Goal: Task Accomplishment & Management: Manage account settings

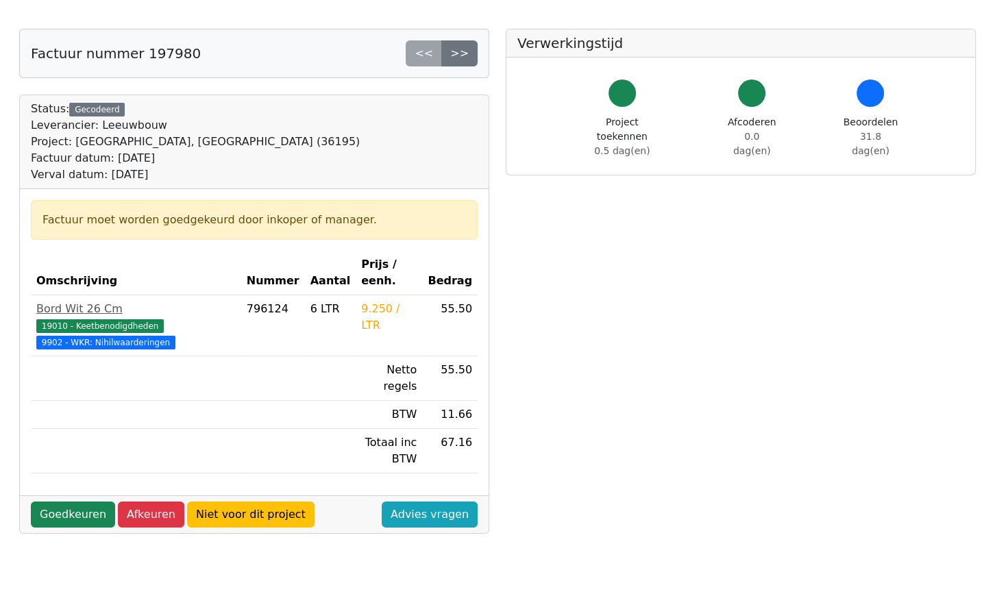
scroll to position [62, 0]
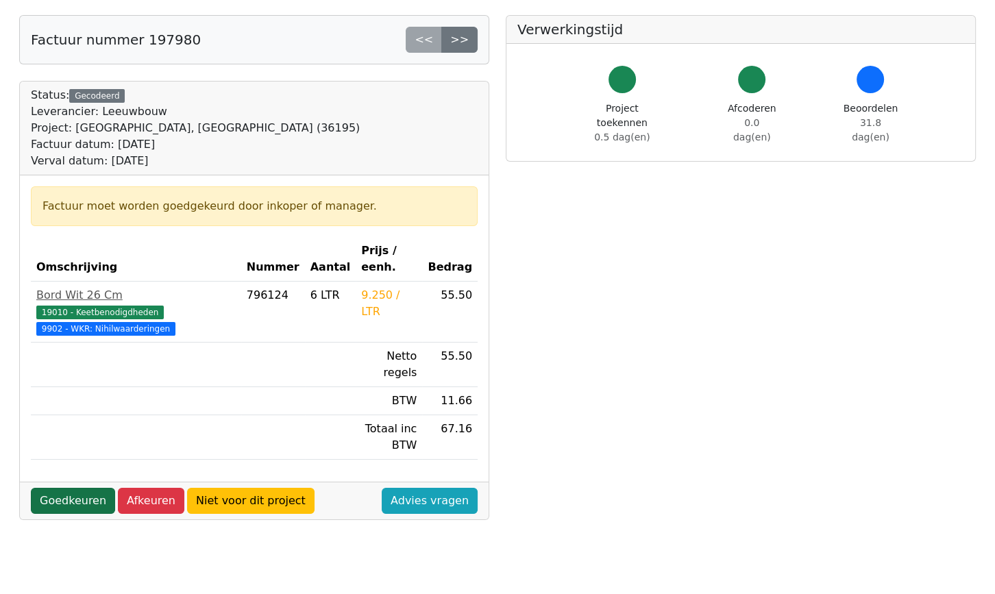
click at [88, 488] on link "Goedkeuren" at bounding box center [73, 501] width 84 height 26
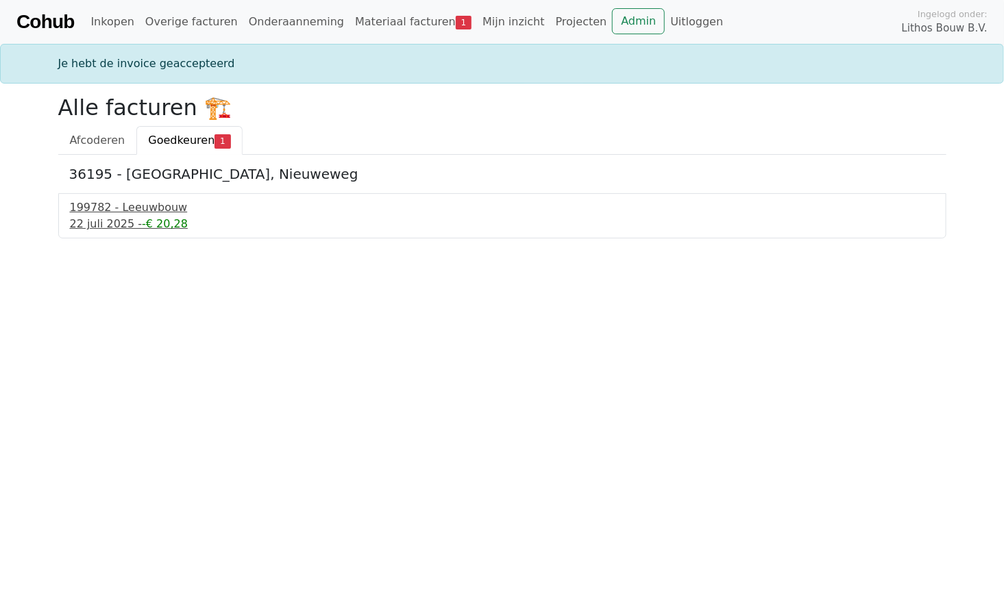
click at [102, 228] on div "[DATE] - -€ 20,28" at bounding box center [502, 224] width 865 height 16
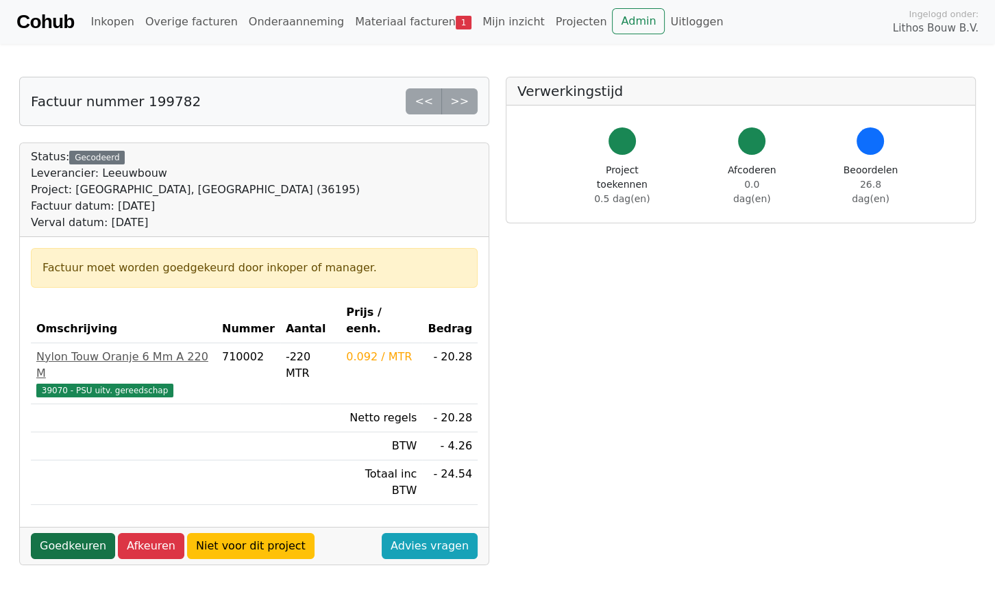
click at [73, 533] on link "Goedkeuren" at bounding box center [73, 546] width 84 height 26
